Goal: Task Accomplishment & Management: Manage account settings

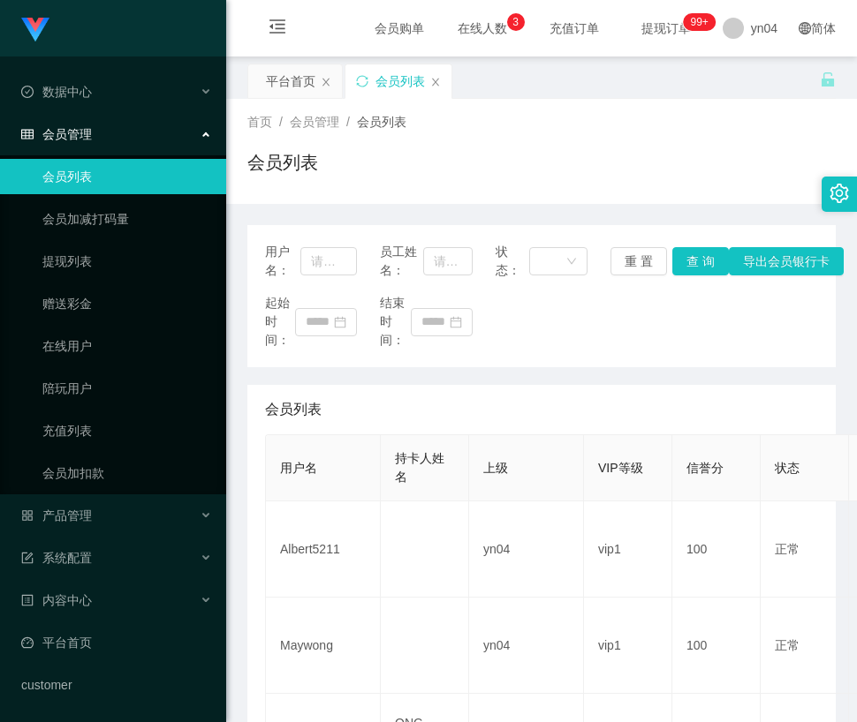
click at [308, 172] on h1 "会员列表" at bounding box center [282, 162] width 71 height 26
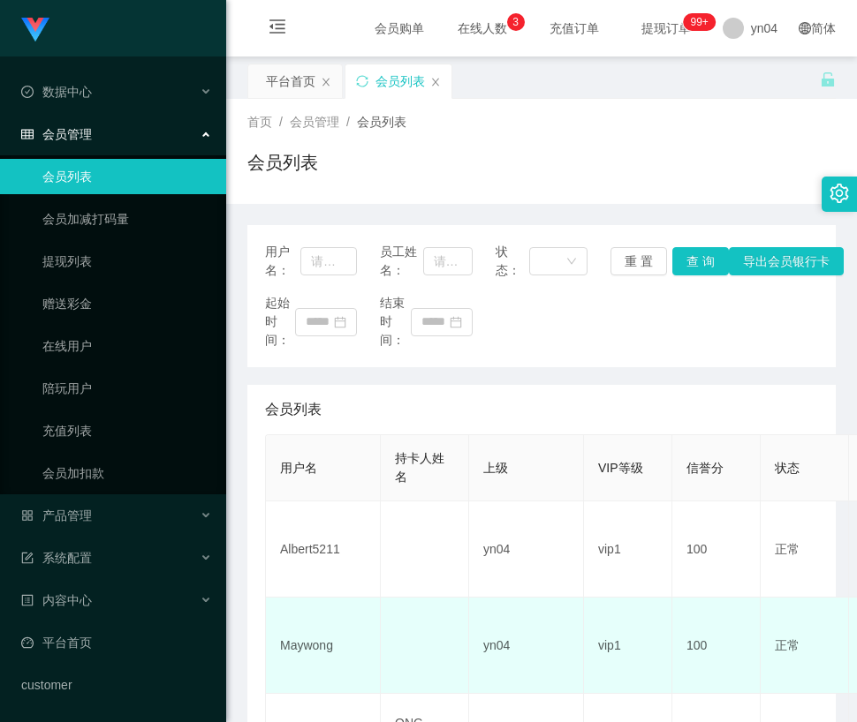
click at [300, 650] on td "Maywong" at bounding box center [323, 646] width 115 height 96
click at [301, 650] on td "Maywong" at bounding box center [323, 646] width 115 height 96
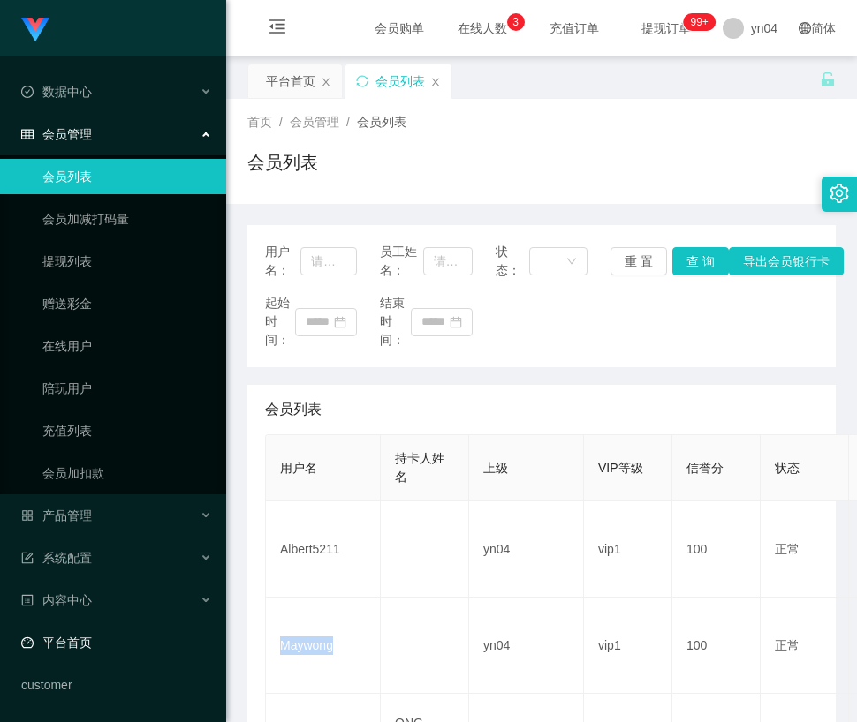
copy td "Maywong"
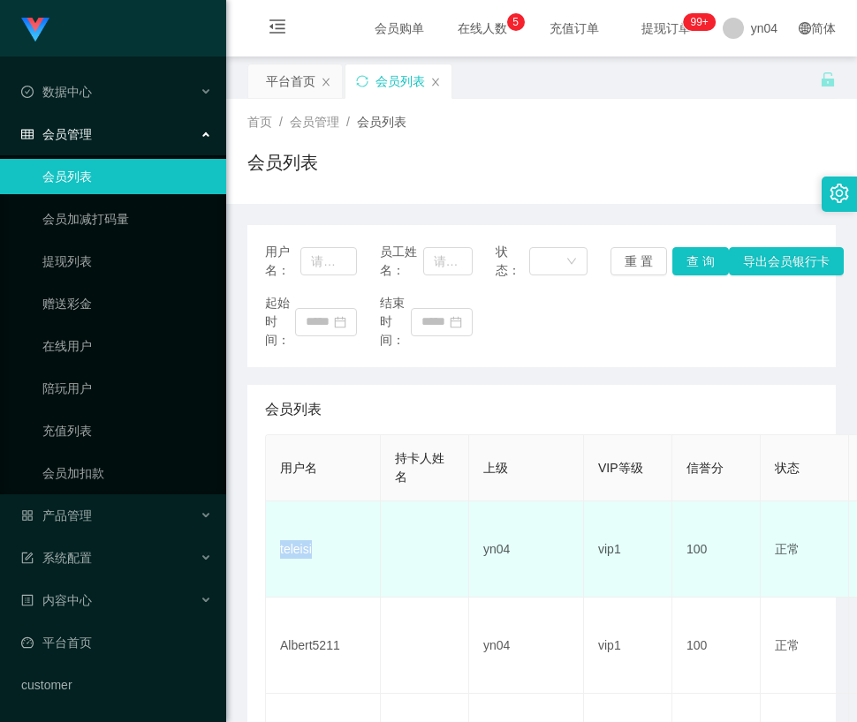
click at [300, 545] on td "teleisi" at bounding box center [323, 550] width 115 height 96
click at [301, 549] on td "teleisi" at bounding box center [323, 550] width 115 height 96
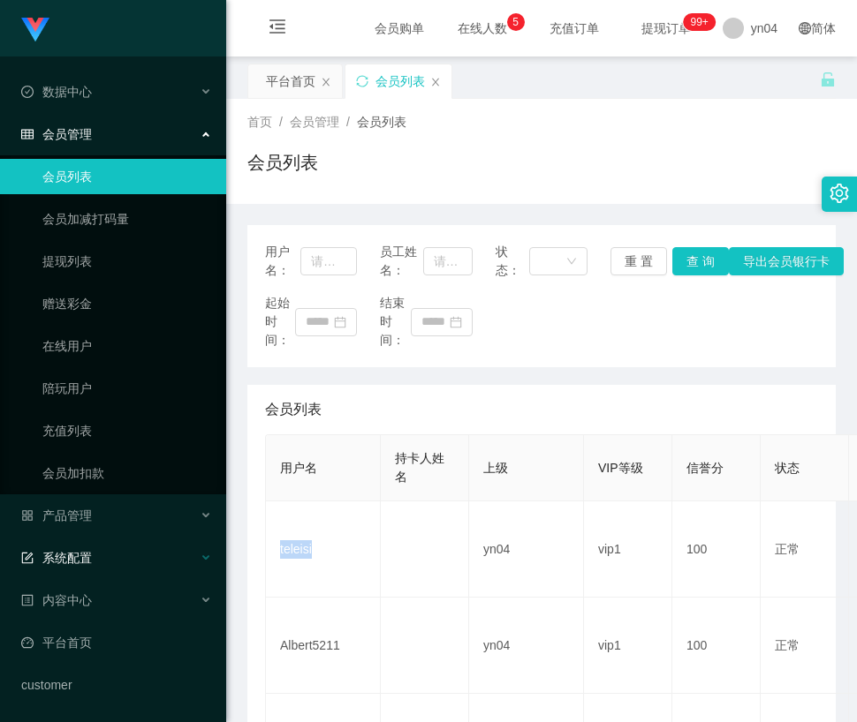
copy td "teleisi"
